Goal: Check status: Check status

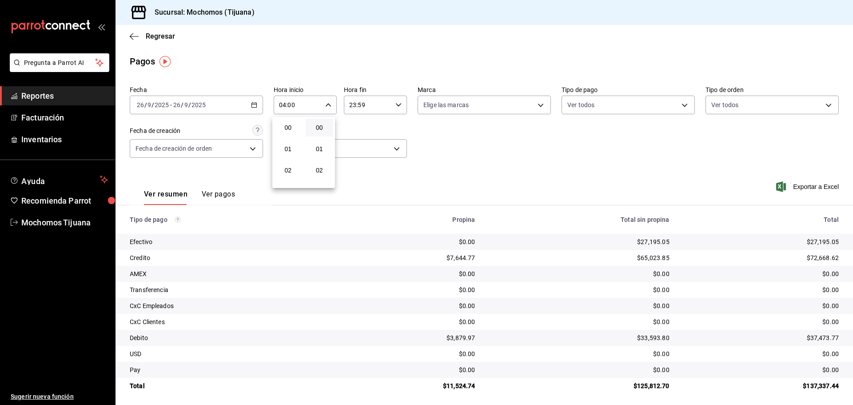
scroll to position [89, 0]
click at [137, 38] on div at bounding box center [426, 202] width 853 height 405
click at [137, 37] on icon "button" at bounding box center [134, 36] width 9 height 8
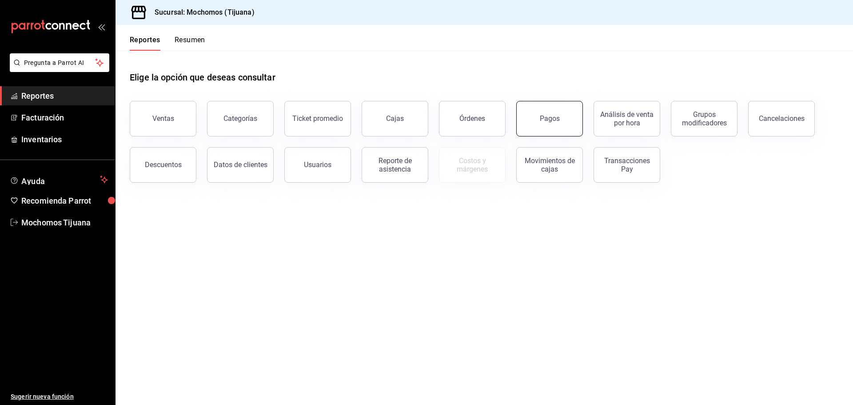
click at [549, 123] on button "Pagos" at bounding box center [549, 119] width 67 height 36
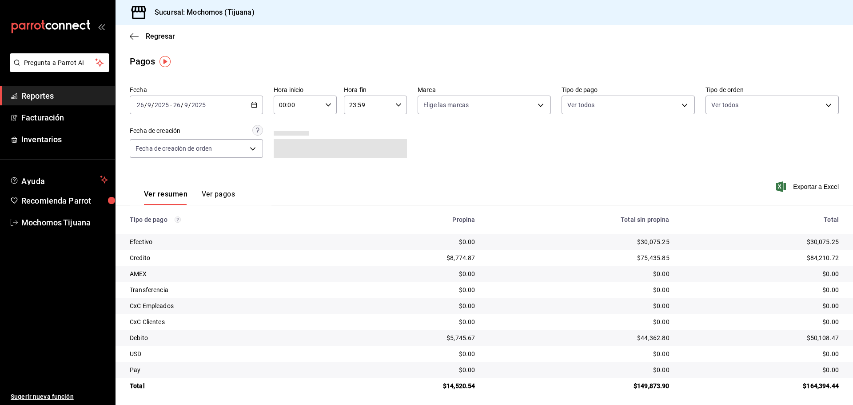
click at [327, 103] on icon "button" at bounding box center [328, 105] width 6 height 6
click at [280, 165] on span "04" at bounding box center [287, 168] width 17 height 7
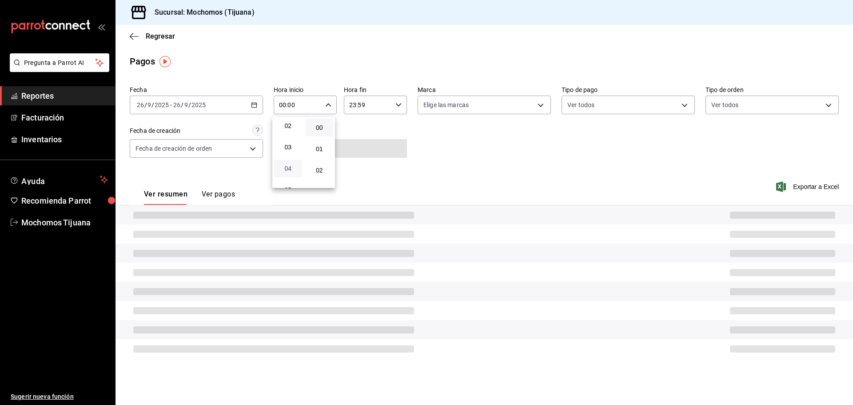
type input "04:00"
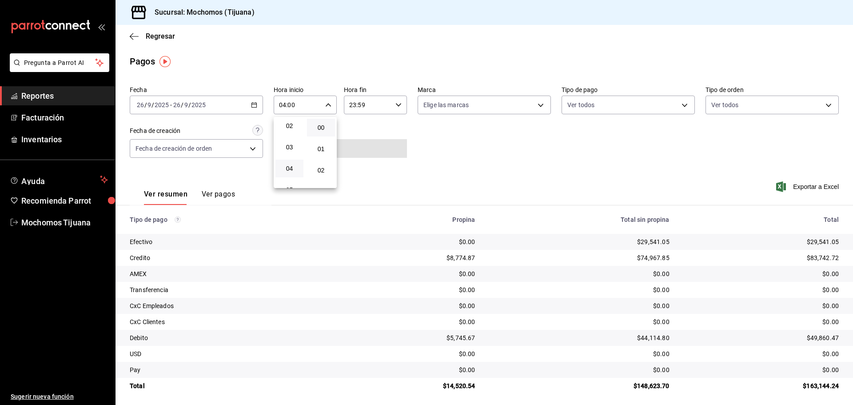
click at [675, 105] on div at bounding box center [426, 202] width 853 height 405
click at [685, 107] on body "Pregunta a Parrot AI Reportes Facturación Inventarios Ayuda Recomienda Parrot M…" at bounding box center [426, 202] width 853 height 405
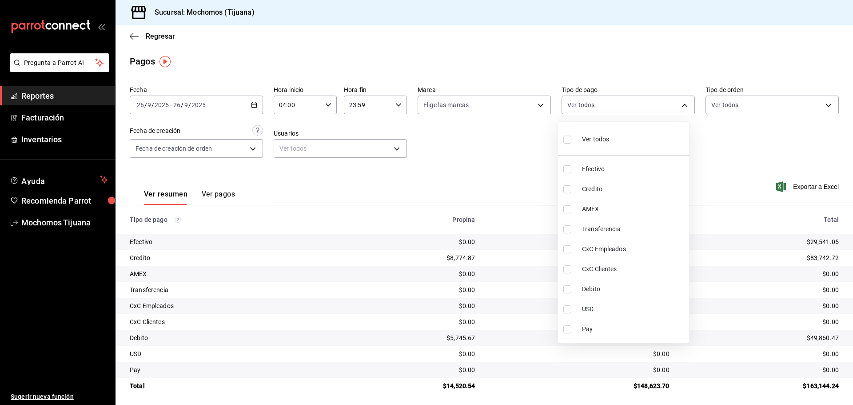
click at [612, 194] on li "Credito" at bounding box center [623, 189] width 131 height 20
type input "a27a072c-b141-4985-9f83-ae60dbe2196b"
checkbox input "true"
click at [609, 287] on span "Debito" at bounding box center [638, 288] width 104 height 9
type input "a27a072c-b141-4985-9f83-ae60dbe2196b,b7370aa5-450f-4a05-bab4-2784151f97fb"
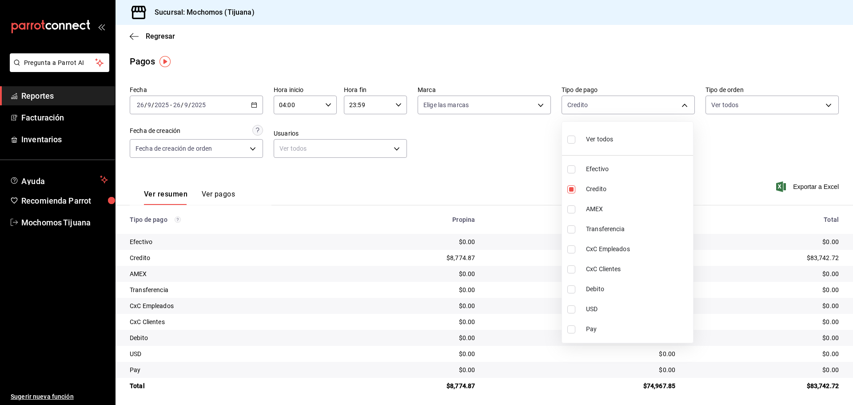
checkbox input "true"
click at [520, 160] on div at bounding box center [426, 202] width 853 height 405
